Goal: Task Accomplishment & Management: Manage account settings

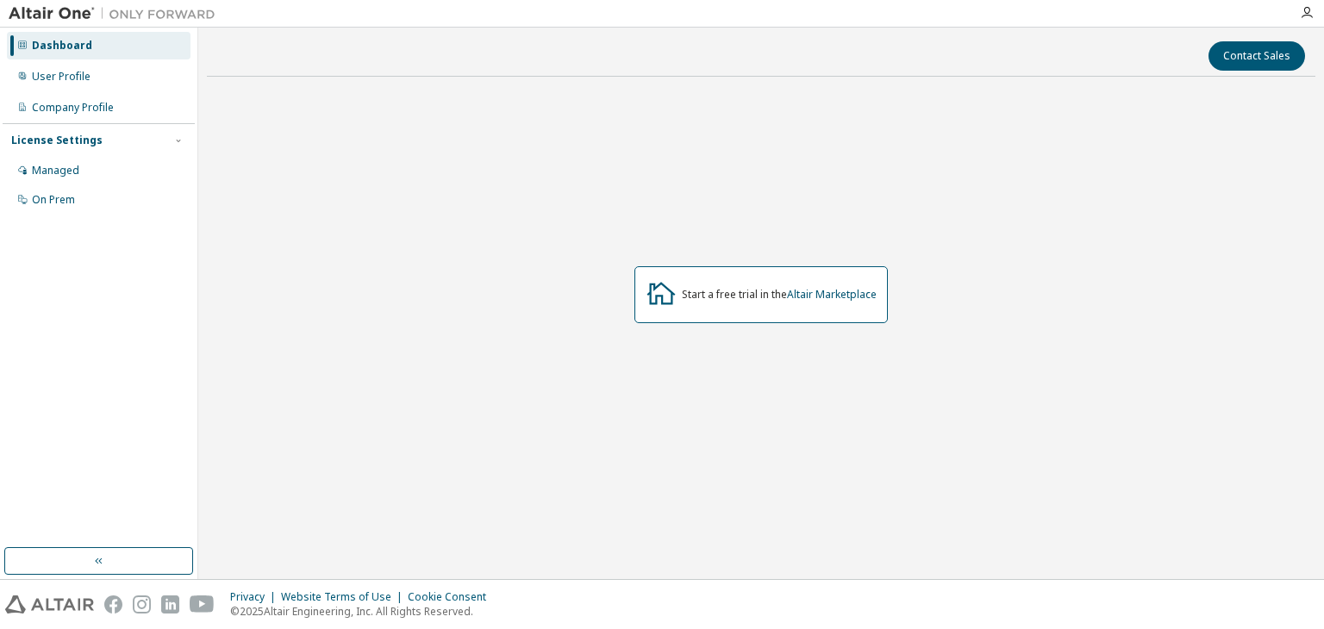
drag, startPoint x: 0, startPoint y: 0, endPoint x: 651, endPoint y: 239, distance: 693.4
click at [651, 239] on div "Start a free trial in the Altair Marketplace" at bounding box center [761, 296] width 1109 height 410
click at [107, 84] on div "User Profile" at bounding box center [99, 77] width 184 height 28
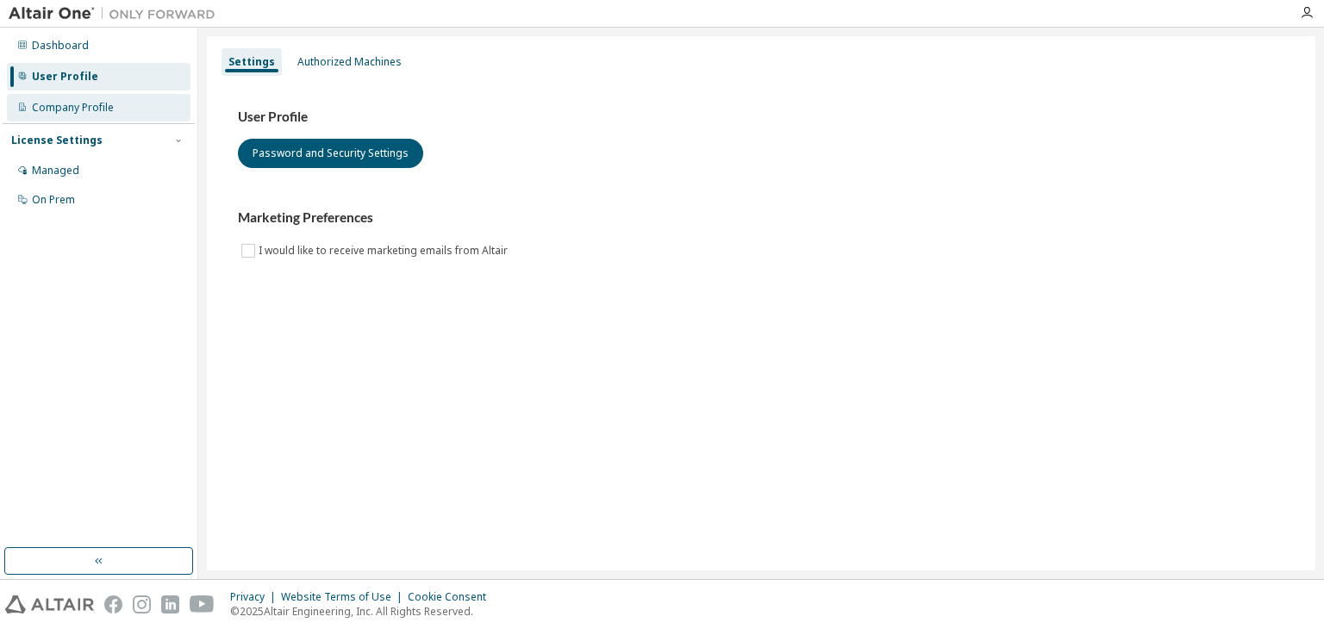
click at [110, 95] on div "Company Profile" at bounding box center [99, 108] width 184 height 28
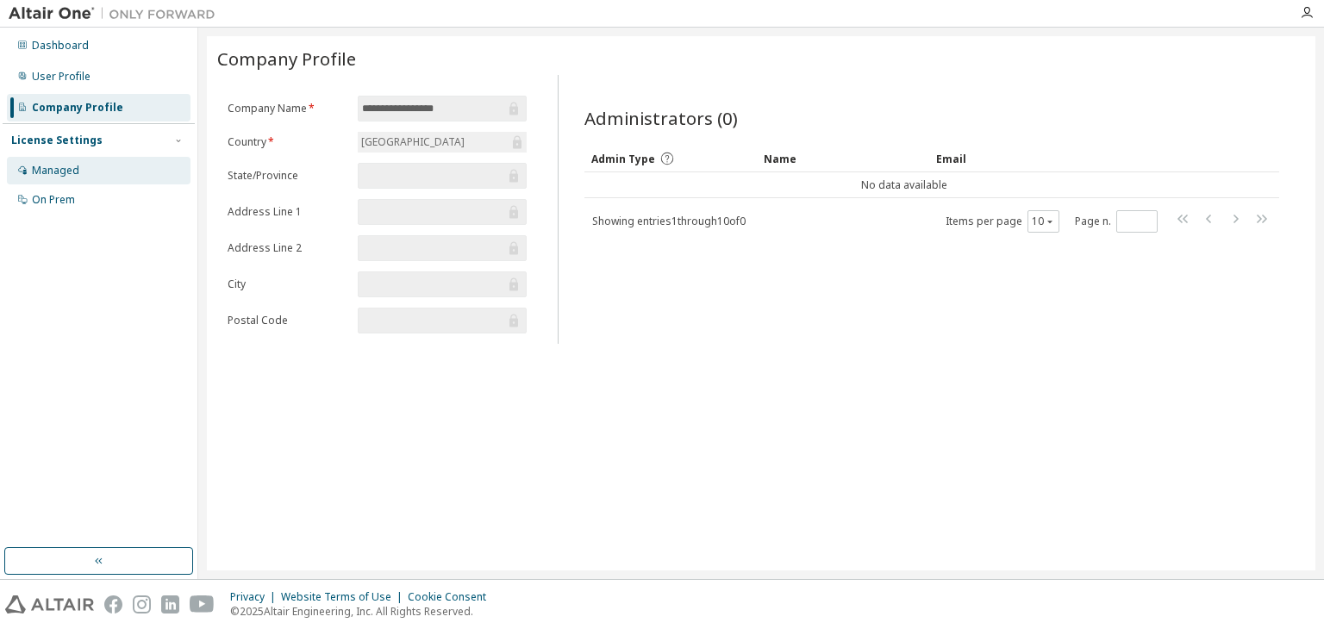
click at [99, 160] on div "Managed" at bounding box center [99, 171] width 184 height 28
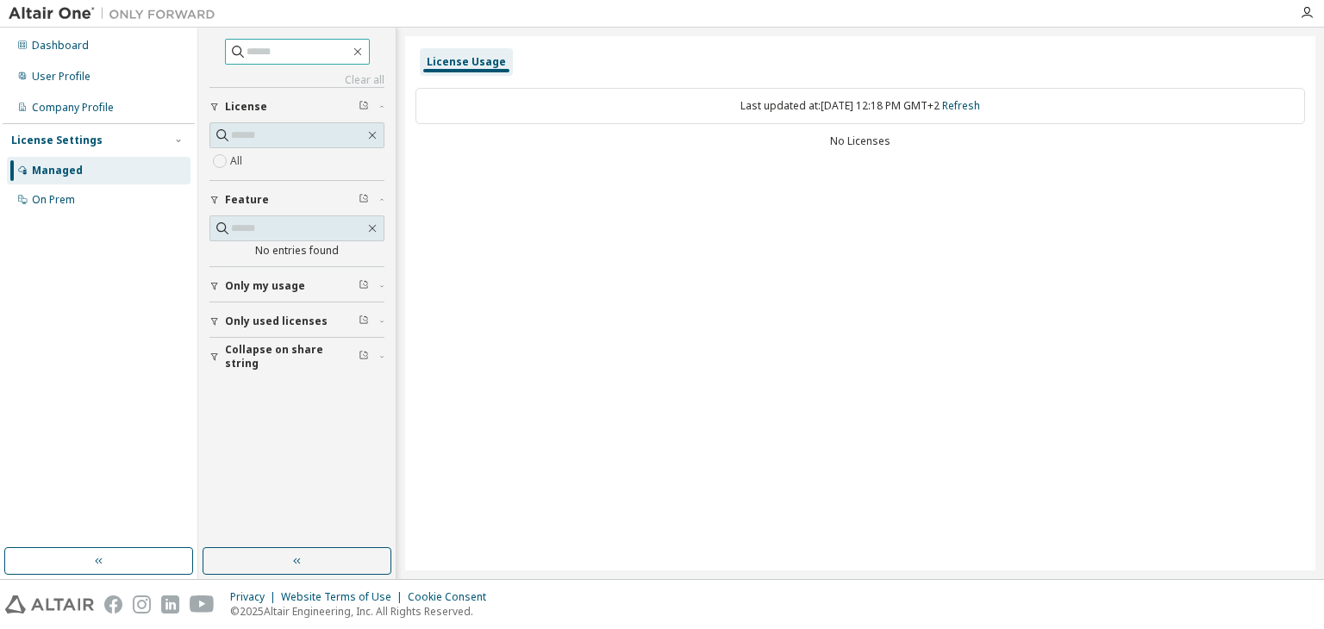
click at [343, 53] on input "text" at bounding box center [298, 51] width 103 height 17
type input "**********"
click at [62, 76] on div "User Profile" at bounding box center [61, 77] width 59 height 14
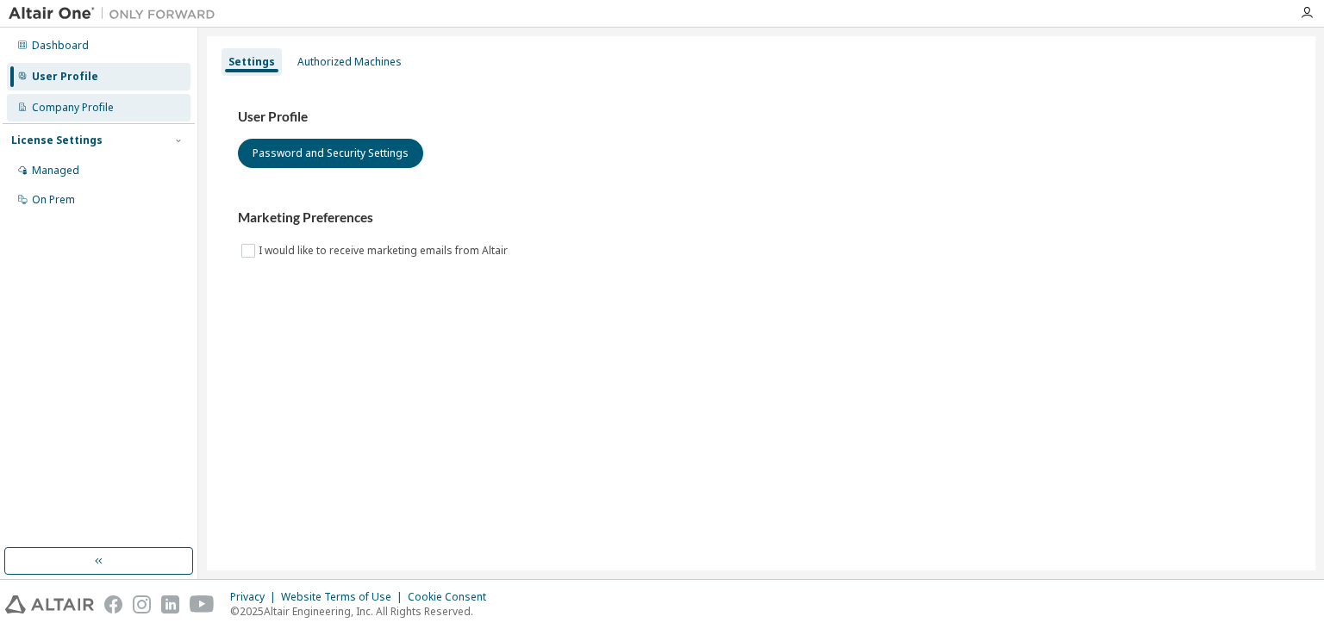
click at [113, 110] on div "Company Profile" at bounding box center [99, 108] width 184 height 28
